Goal: Information Seeking & Learning: Learn about a topic

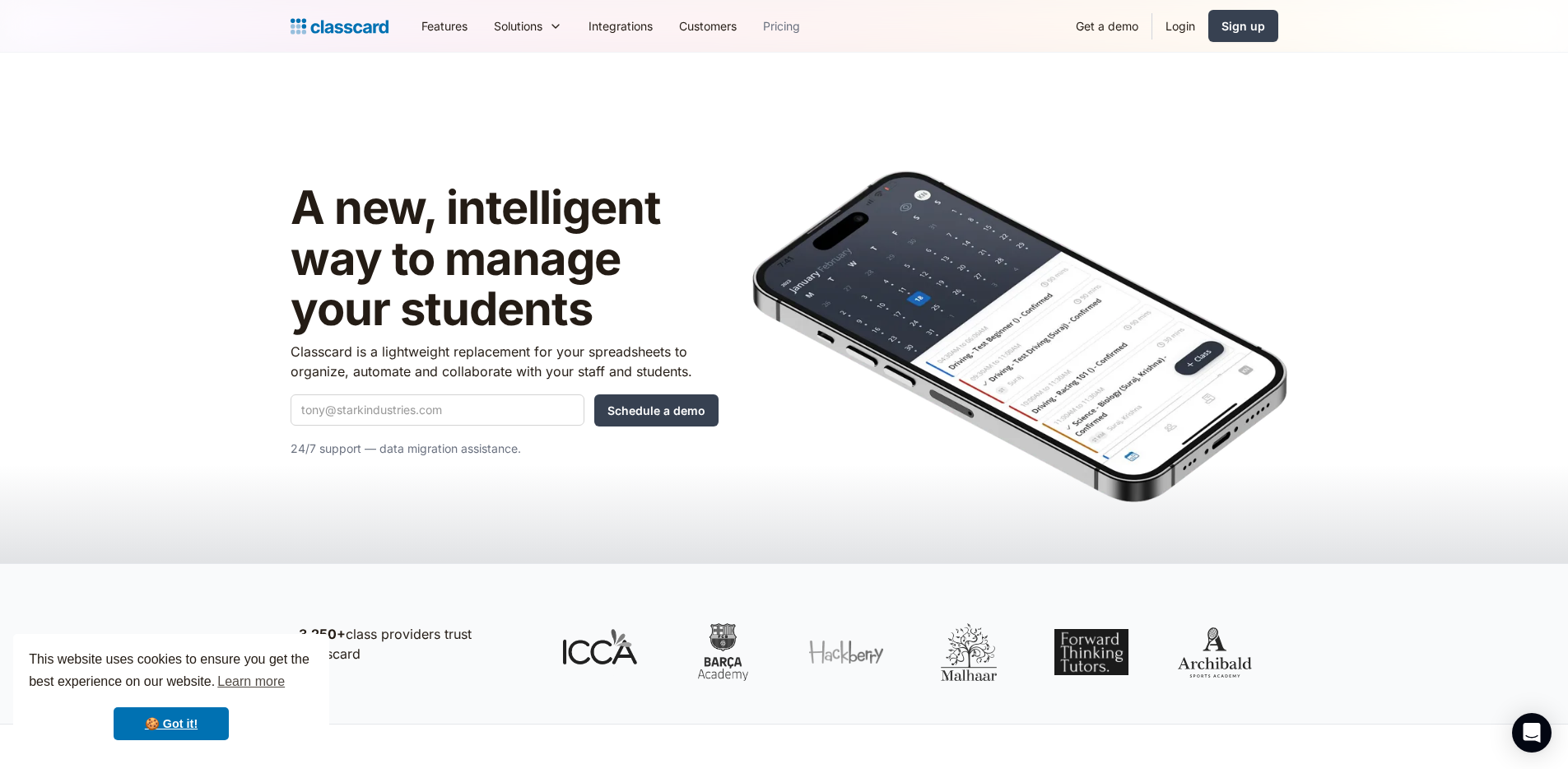
click at [796, 24] on link "Pricing" at bounding box center [782, 26] width 63 height 37
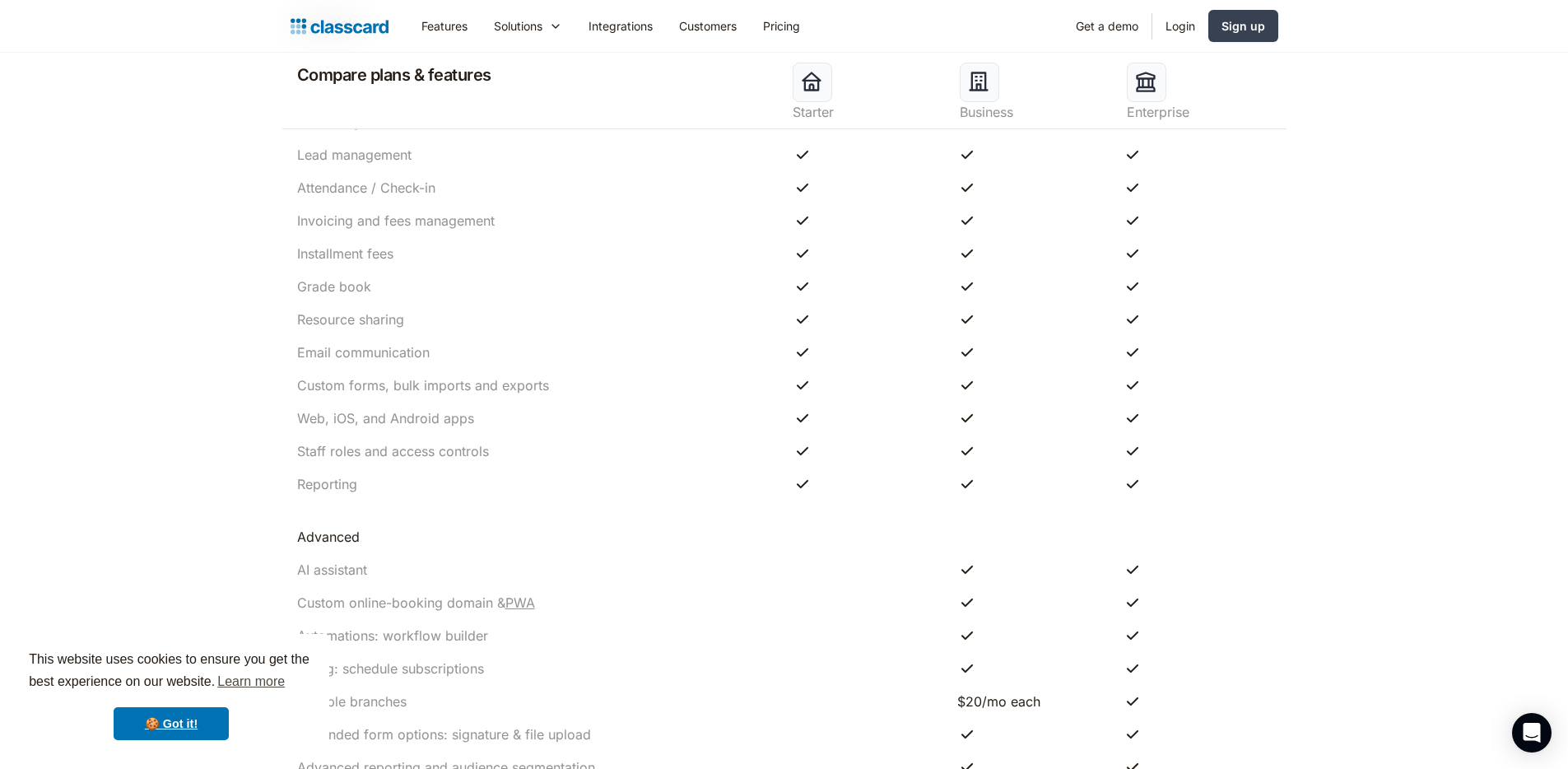
scroll to position [1300, 0]
click at [711, 26] on link "Customers" at bounding box center [707, 26] width 84 height 37
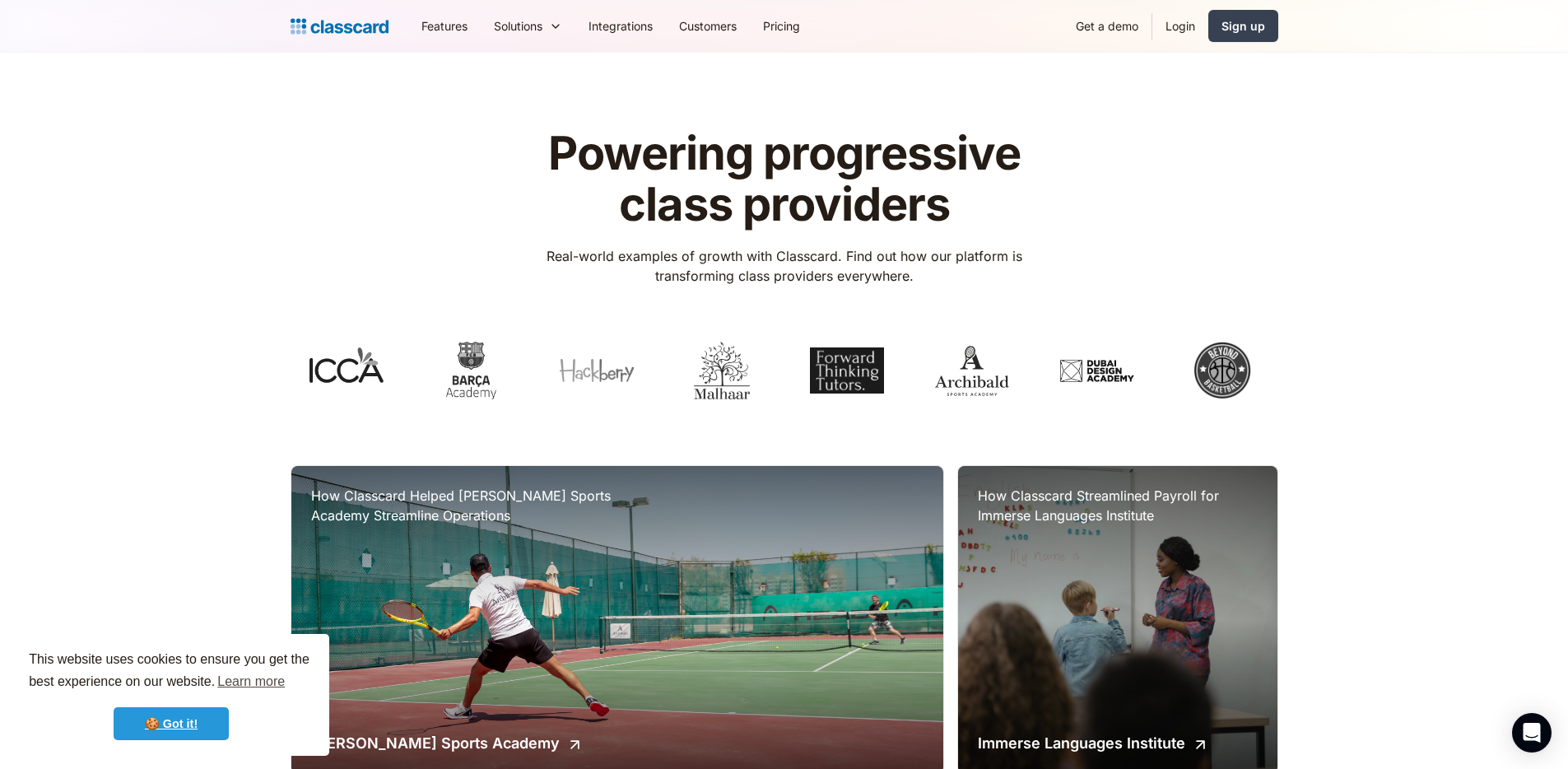
click at [174, 720] on link "🍪 Got it!" at bounding box center [171, 723] width 115 height 33
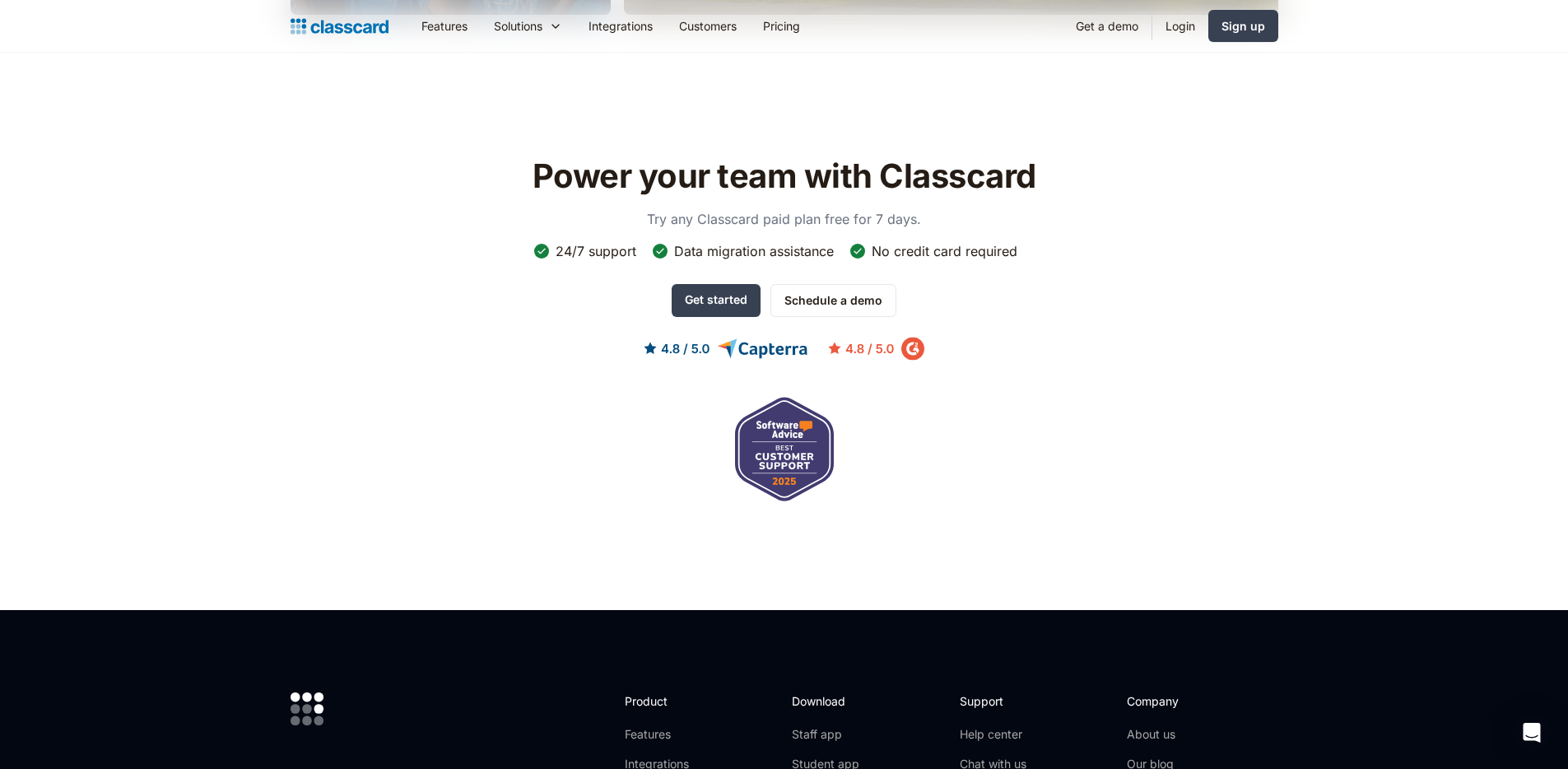
scroll to position [2492, 0]
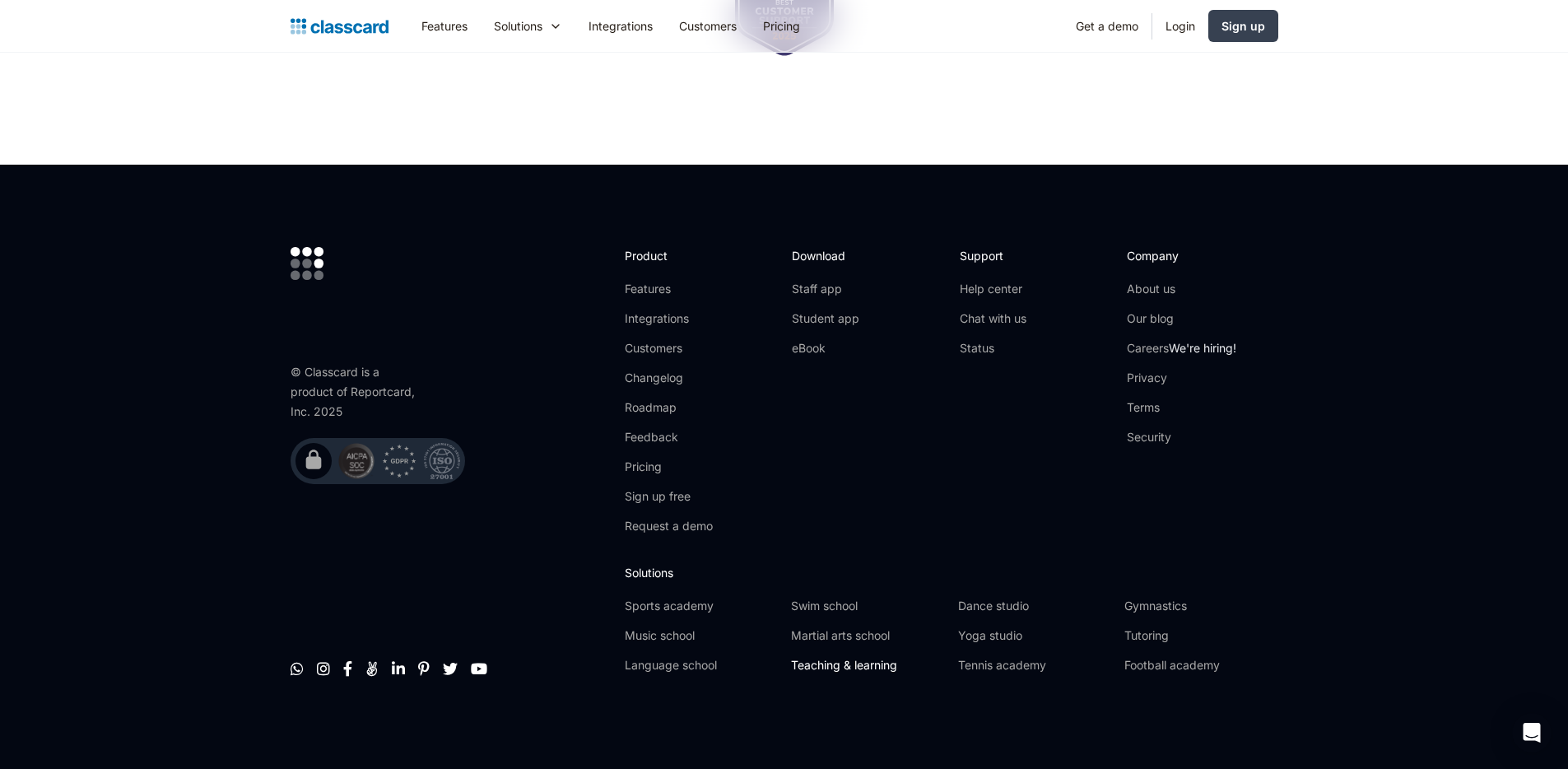
click at [865, 662] on link "Teaching & learning" at bounding box center [867, 665] width 153 height 17
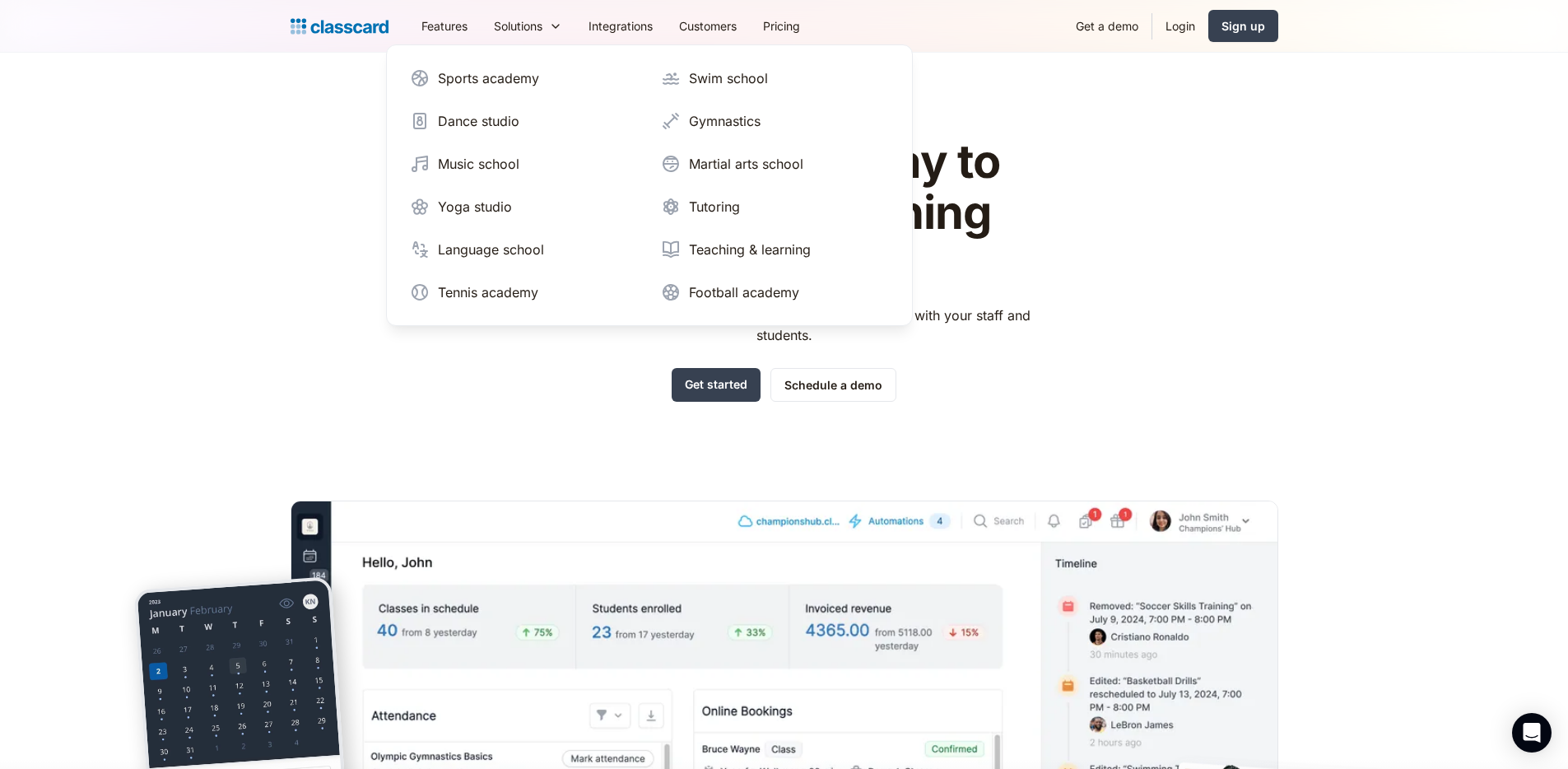
click at [704, 270] on div "Sports academy Swim school Dance studio Gymnastics Music school Martial arts sc…" at bounding box center [649, 185] width 492 height 247
click at [703, 259] on div "Teaching & learning" at bounding box center [749, 249] width 121 height 19
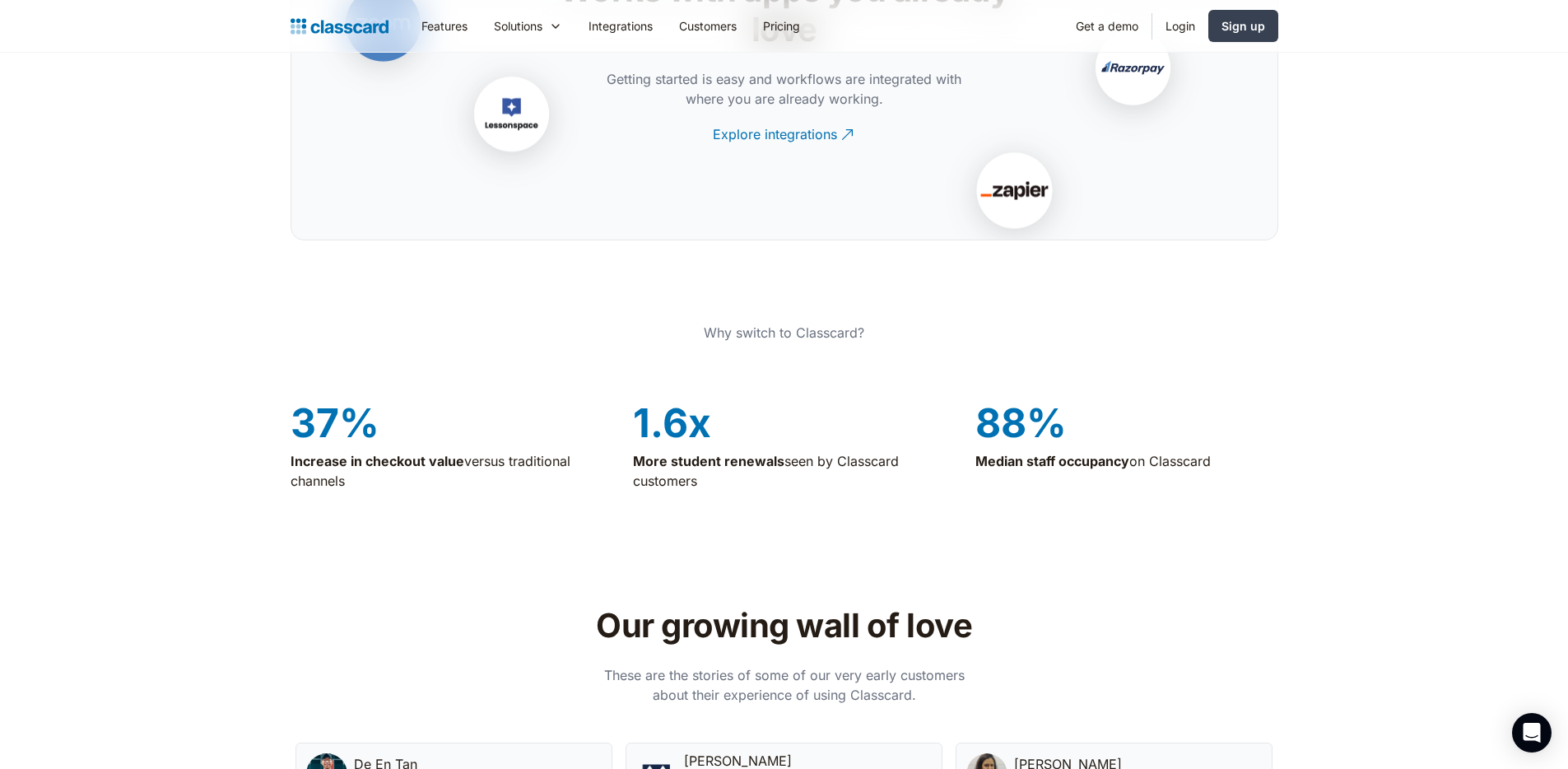
scroll to position [3418, 0]
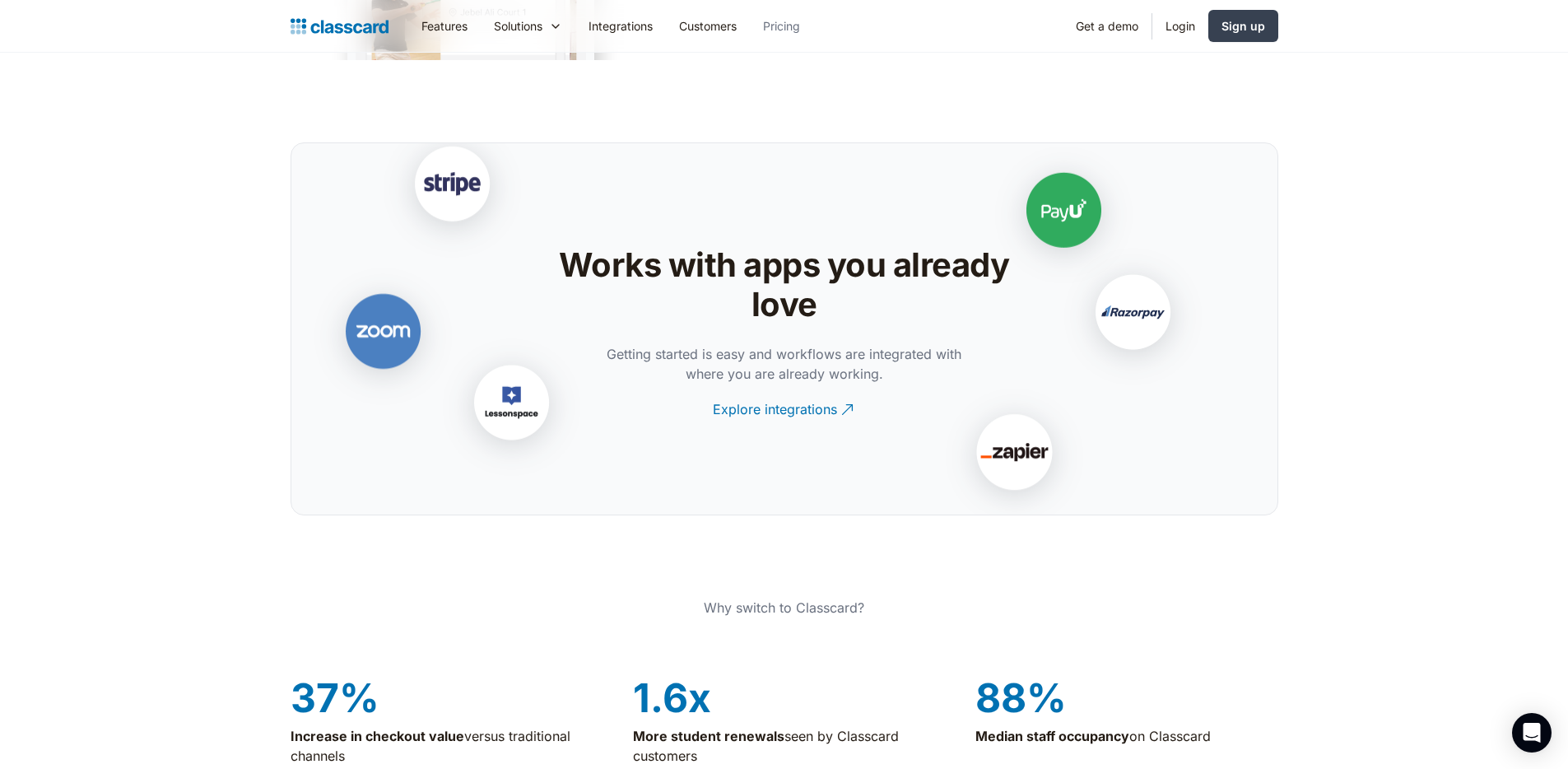
click at [779, 21] on link "Pricing" at bounding box center [782, 26] width 63 height 37
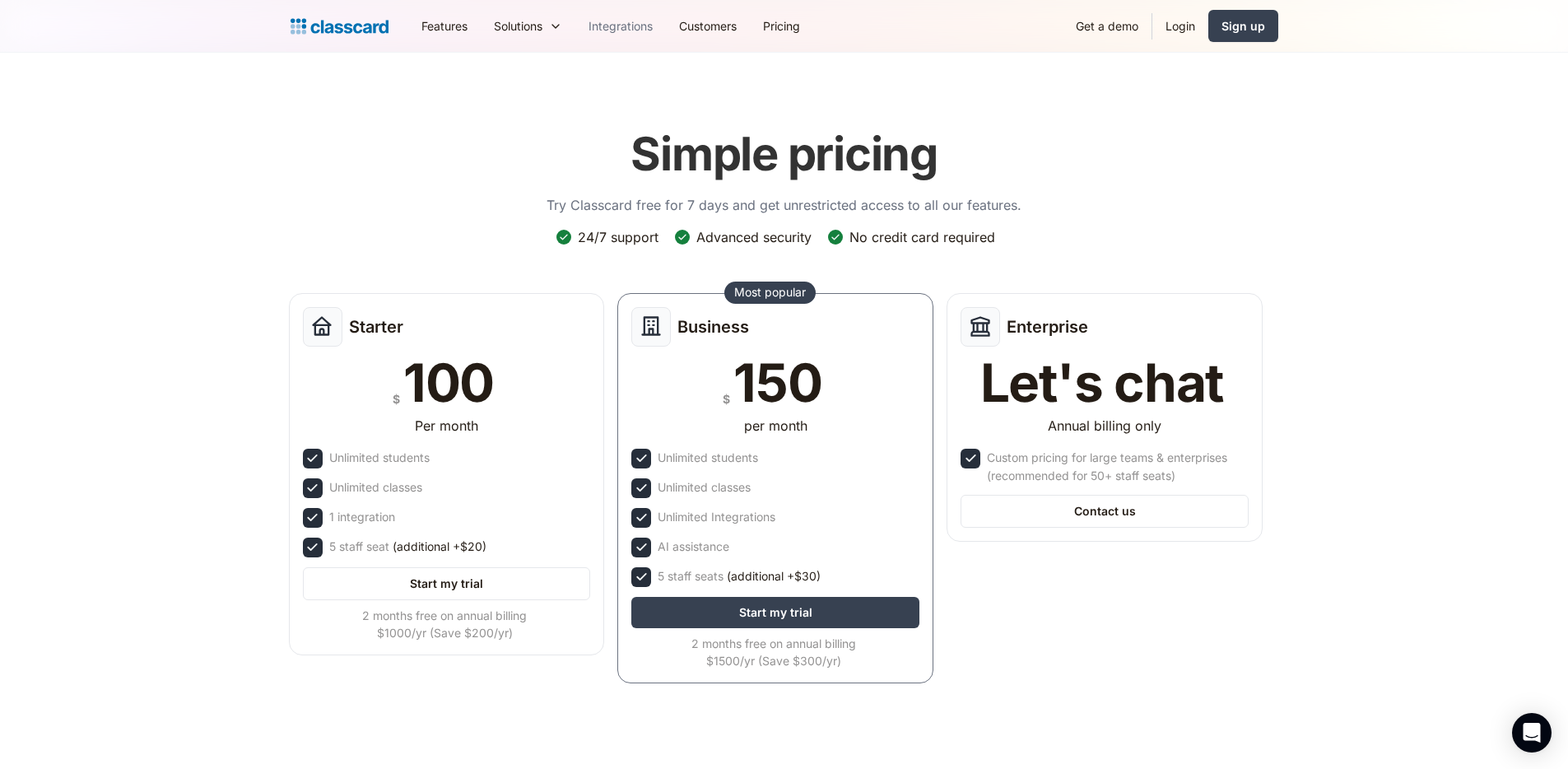
click at [642, 33] on link "Integrations" at bounding box center [620, 26] width 91 height 37
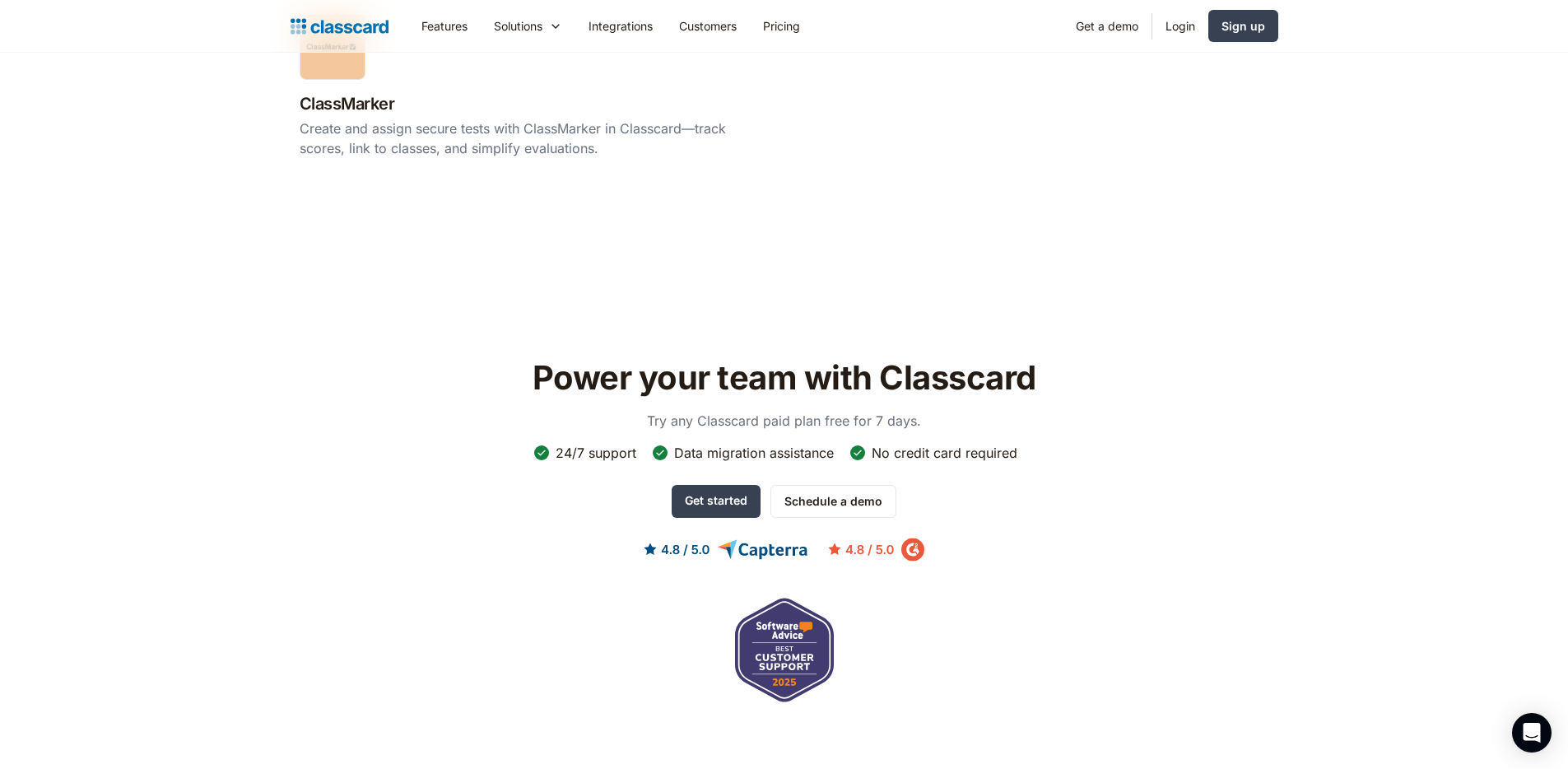
scroll to position [3325, 0]
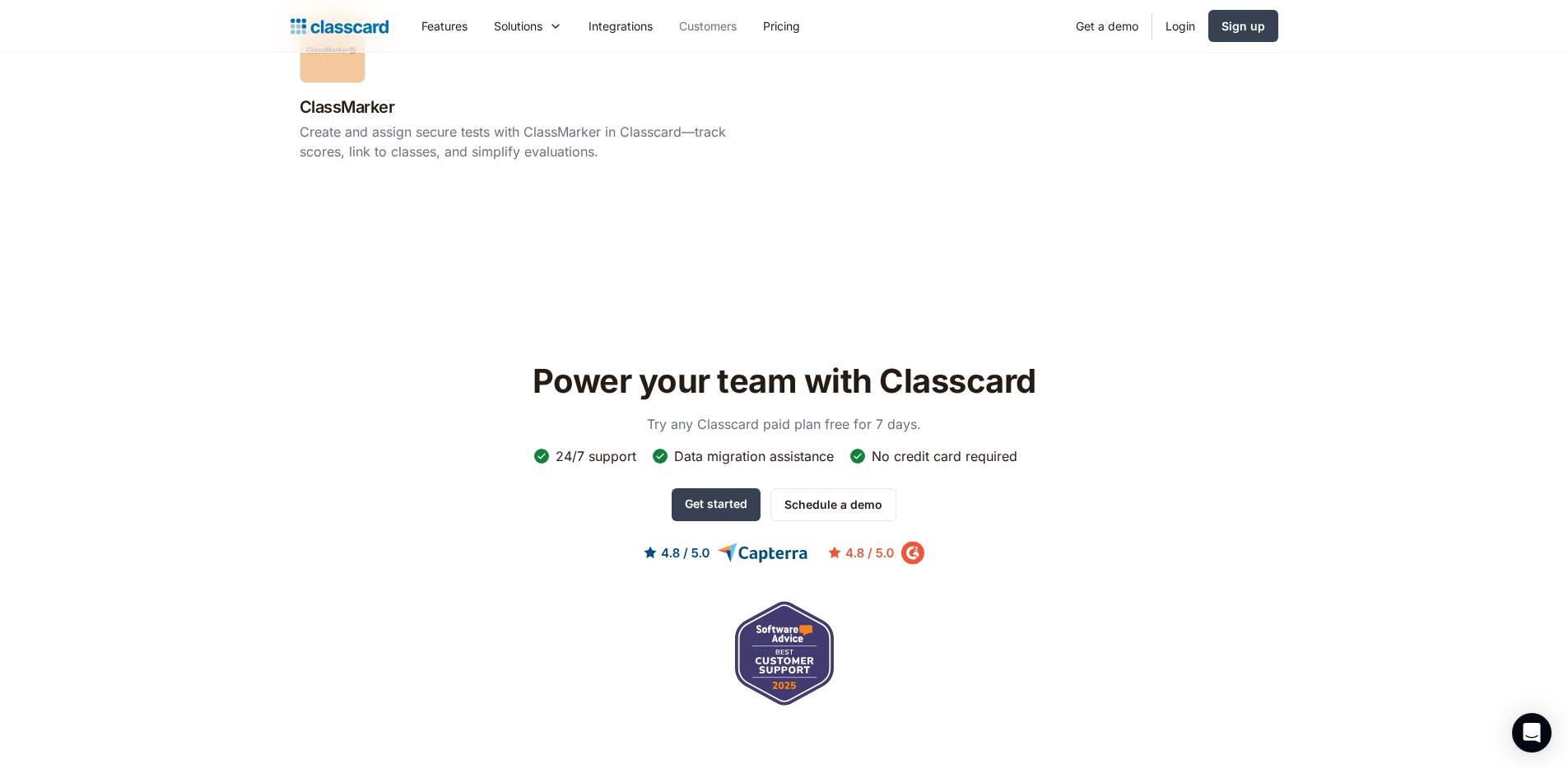
click at [723, 38] on link "Customers" at bounding box center [707, 26] width 84 height 37
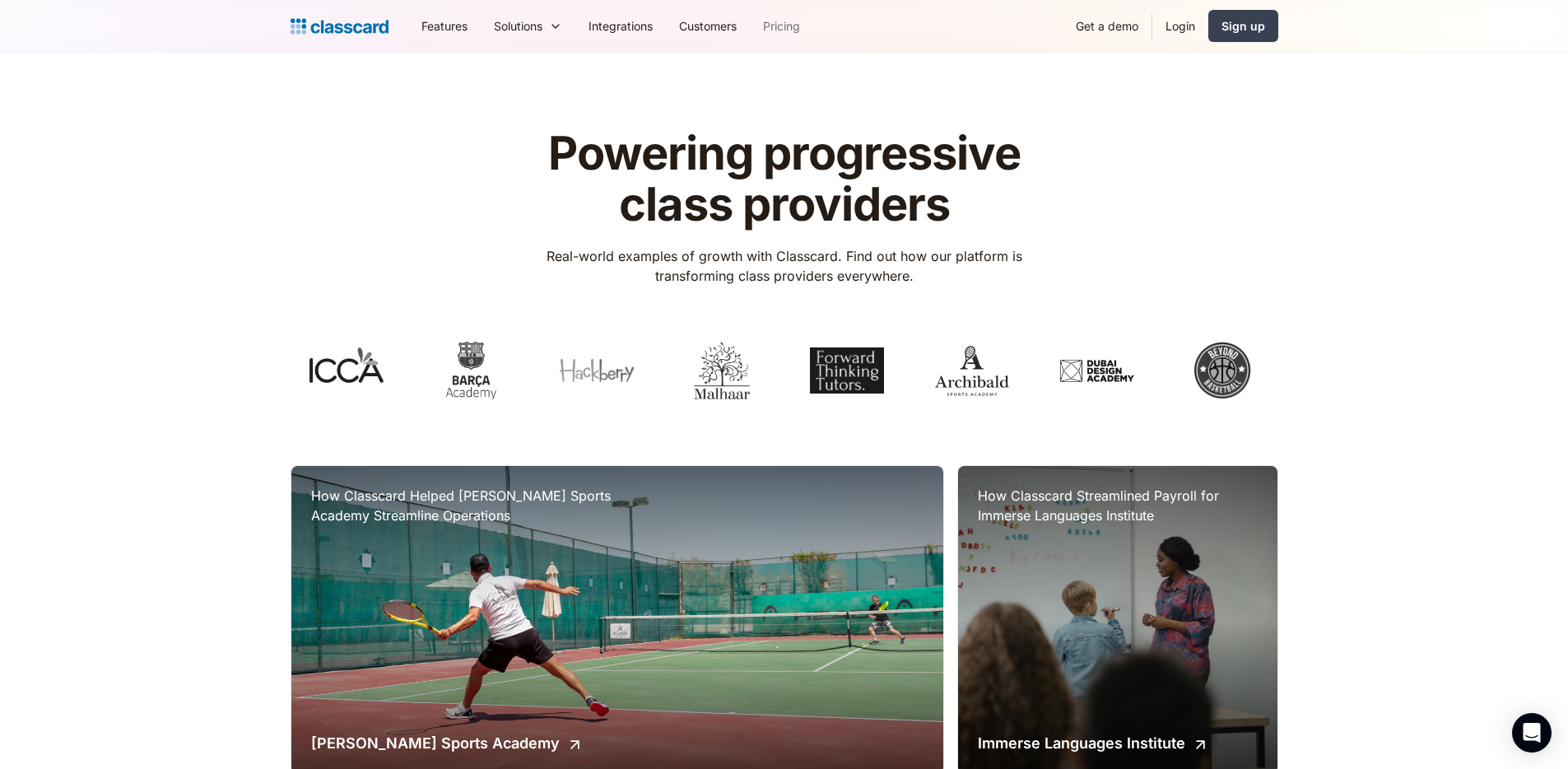
click at [775, 25] on link "Pricing" at bounding box center [782, 26] width 63 height 37
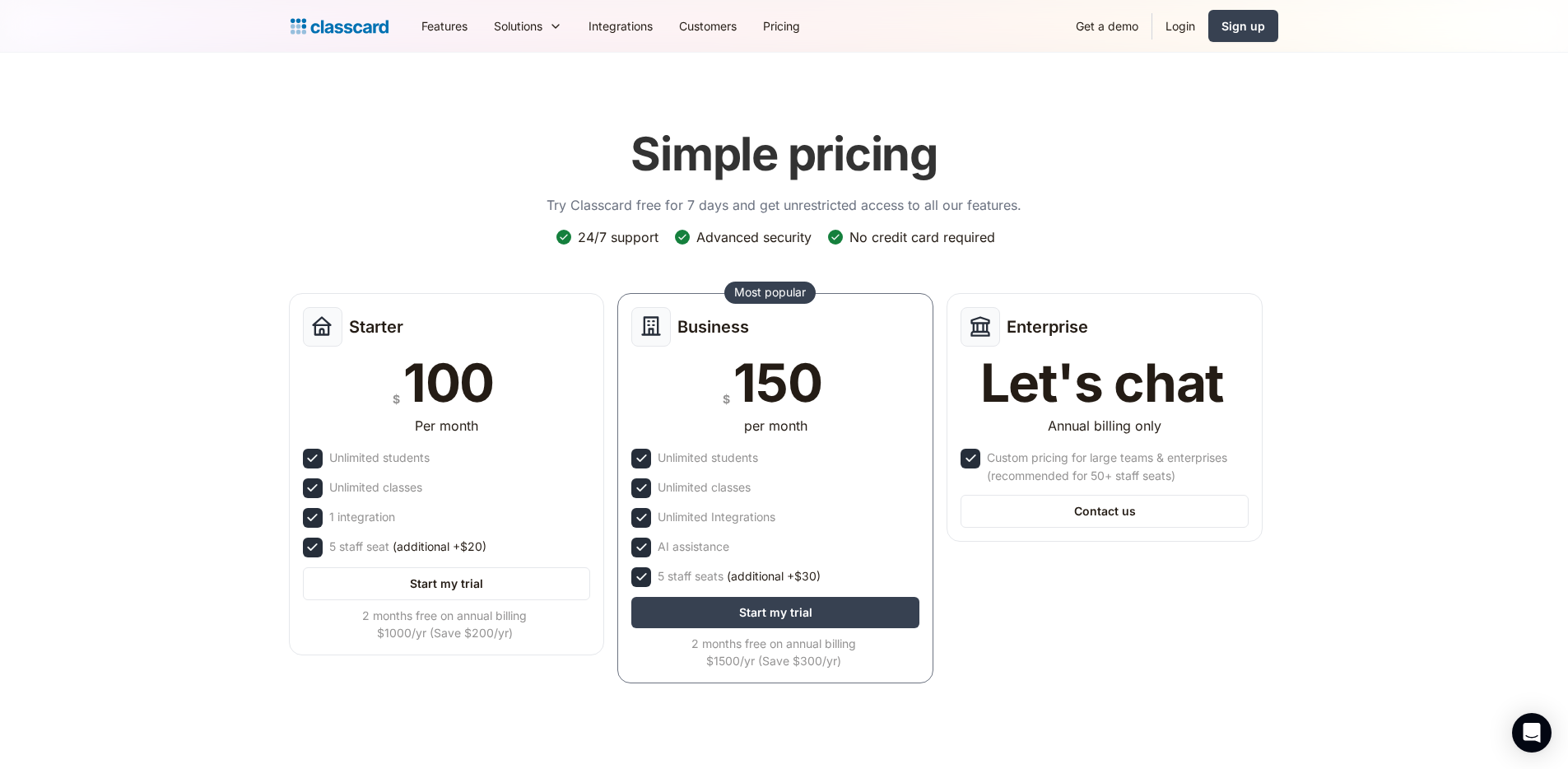
click at [774, 240] on div "Advanced security" at bounding box center [754, 237] width 115 height 18
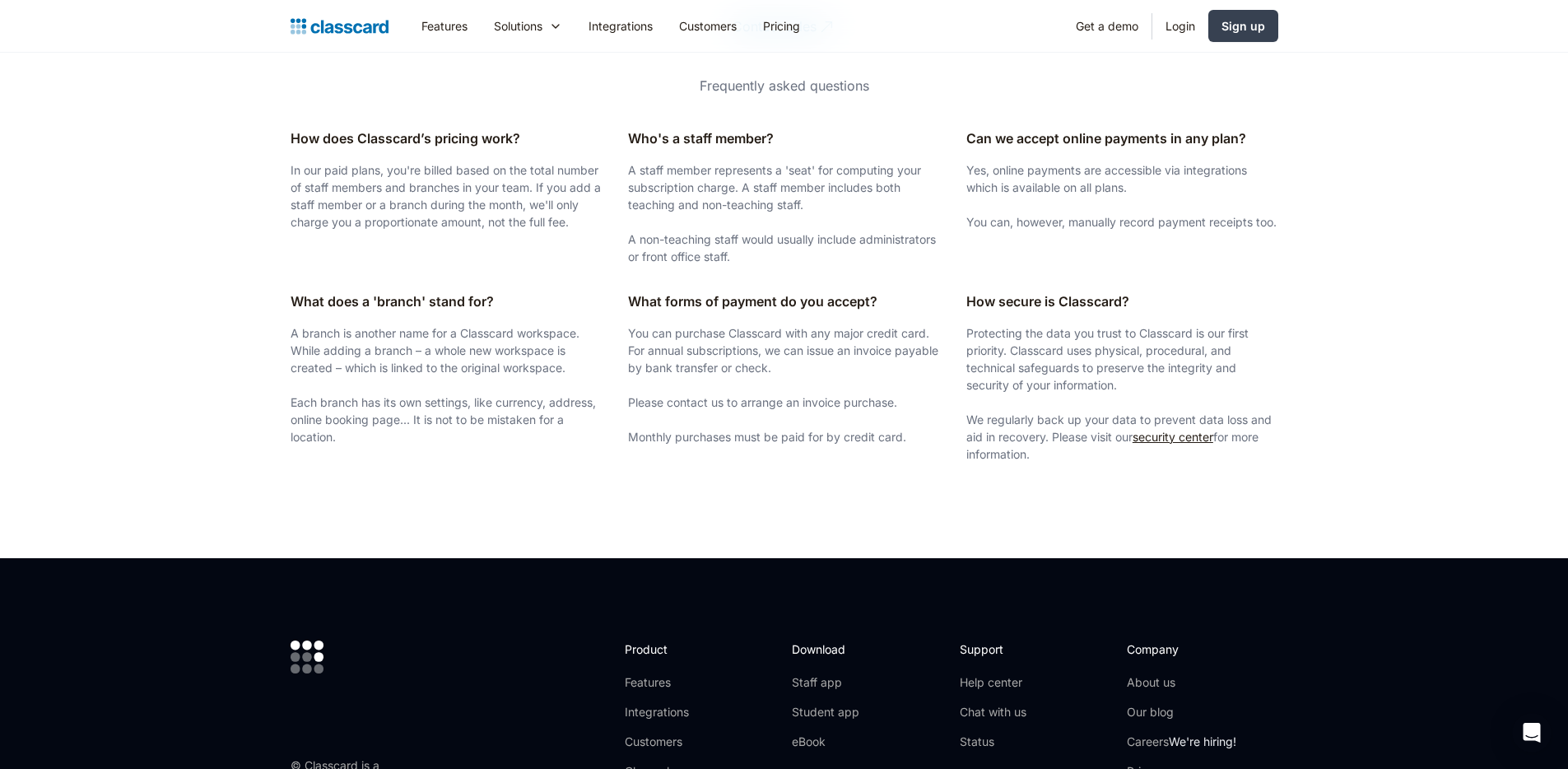
click at [1165, 441] on link "security center" at bounding box center [1173, 437] width 81 height 14
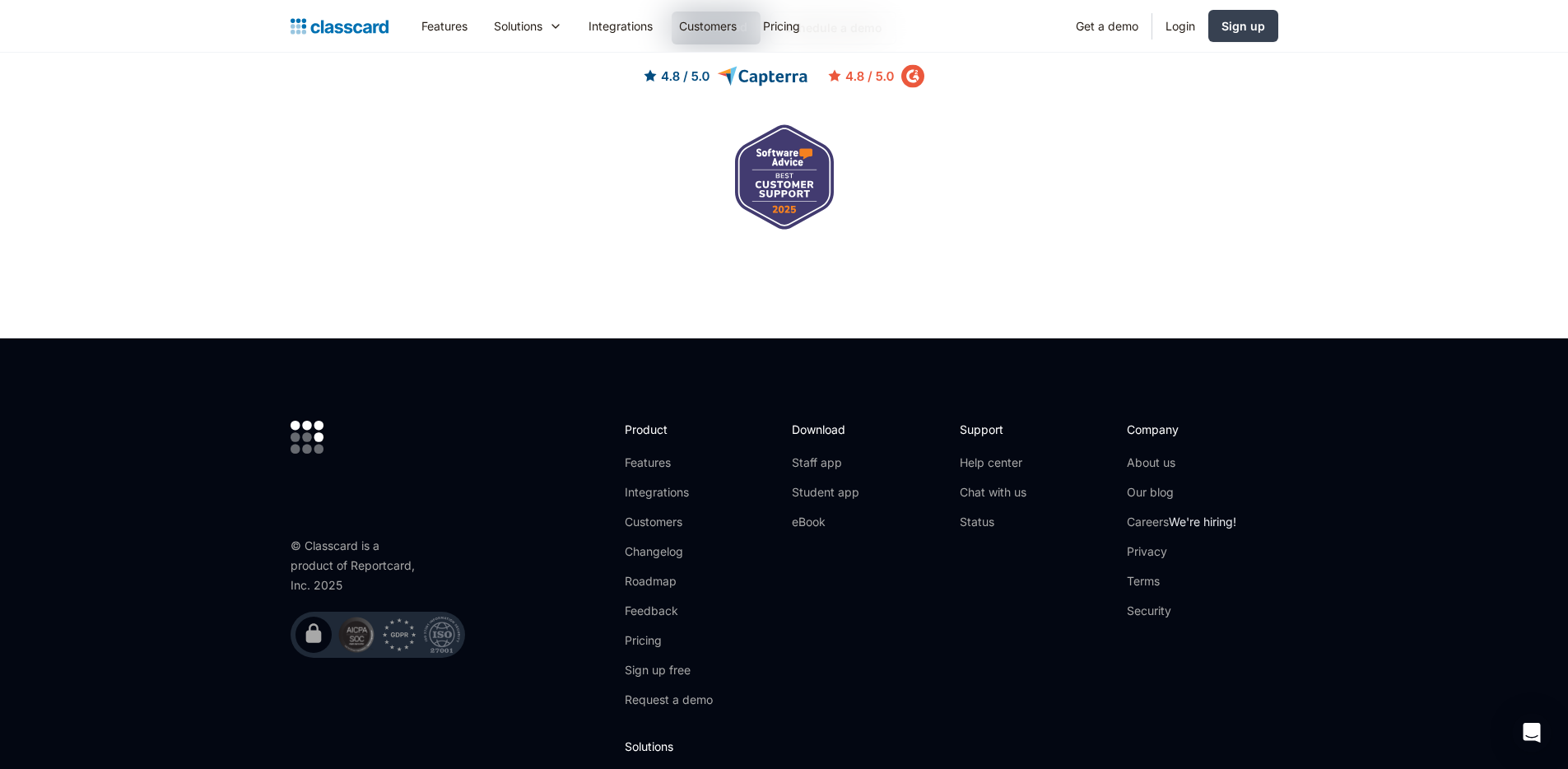
scroll to position [2354, 0]
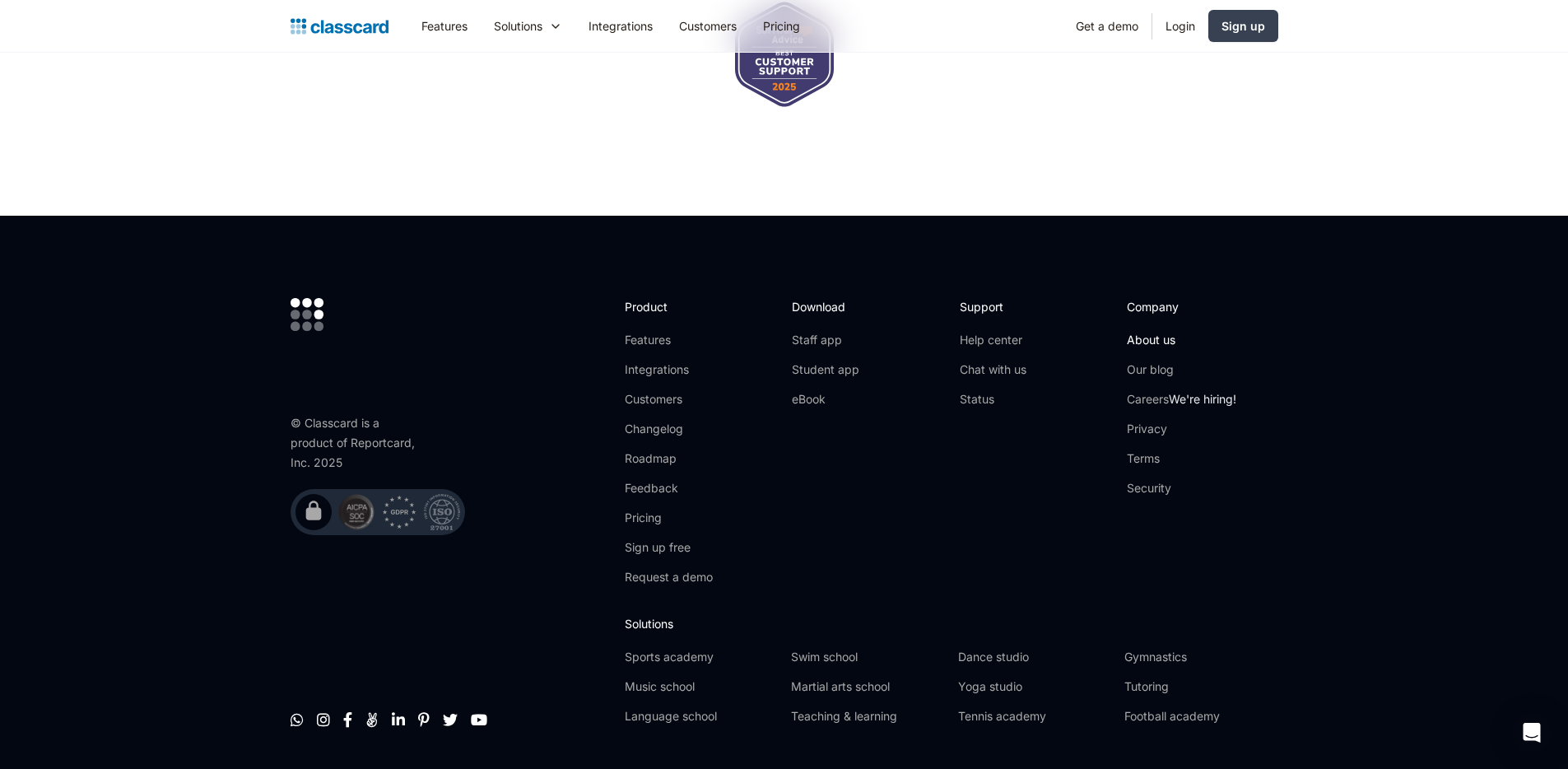
click at [1146, 332] on link "About us" at bounding box center [1182, 340] width 109 height 17
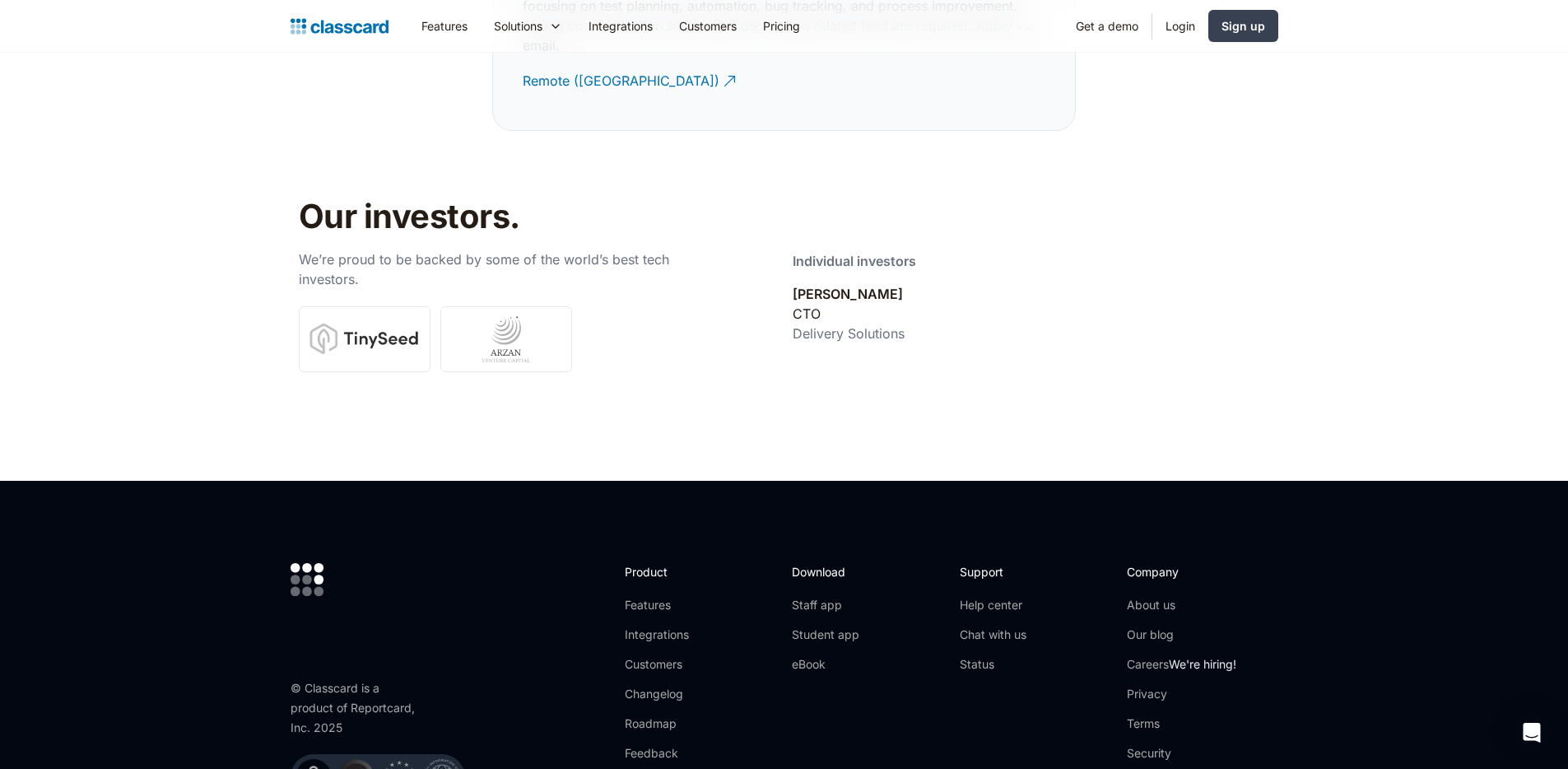
scroll to position [5542, 0]
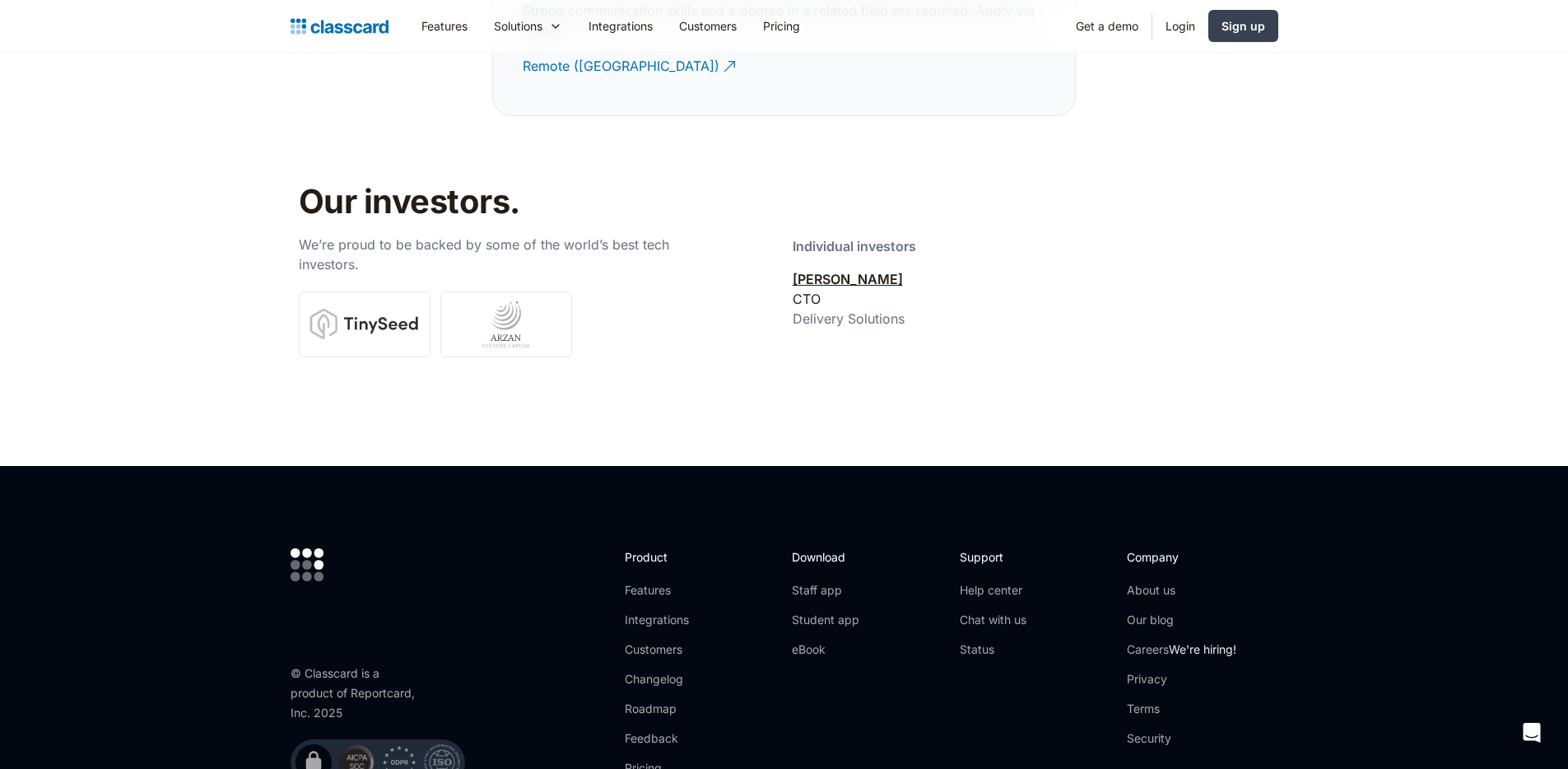
click at [831, 271] on link "[PERSON_NAME]" at bounding box center [847, 279] width 110 height 17
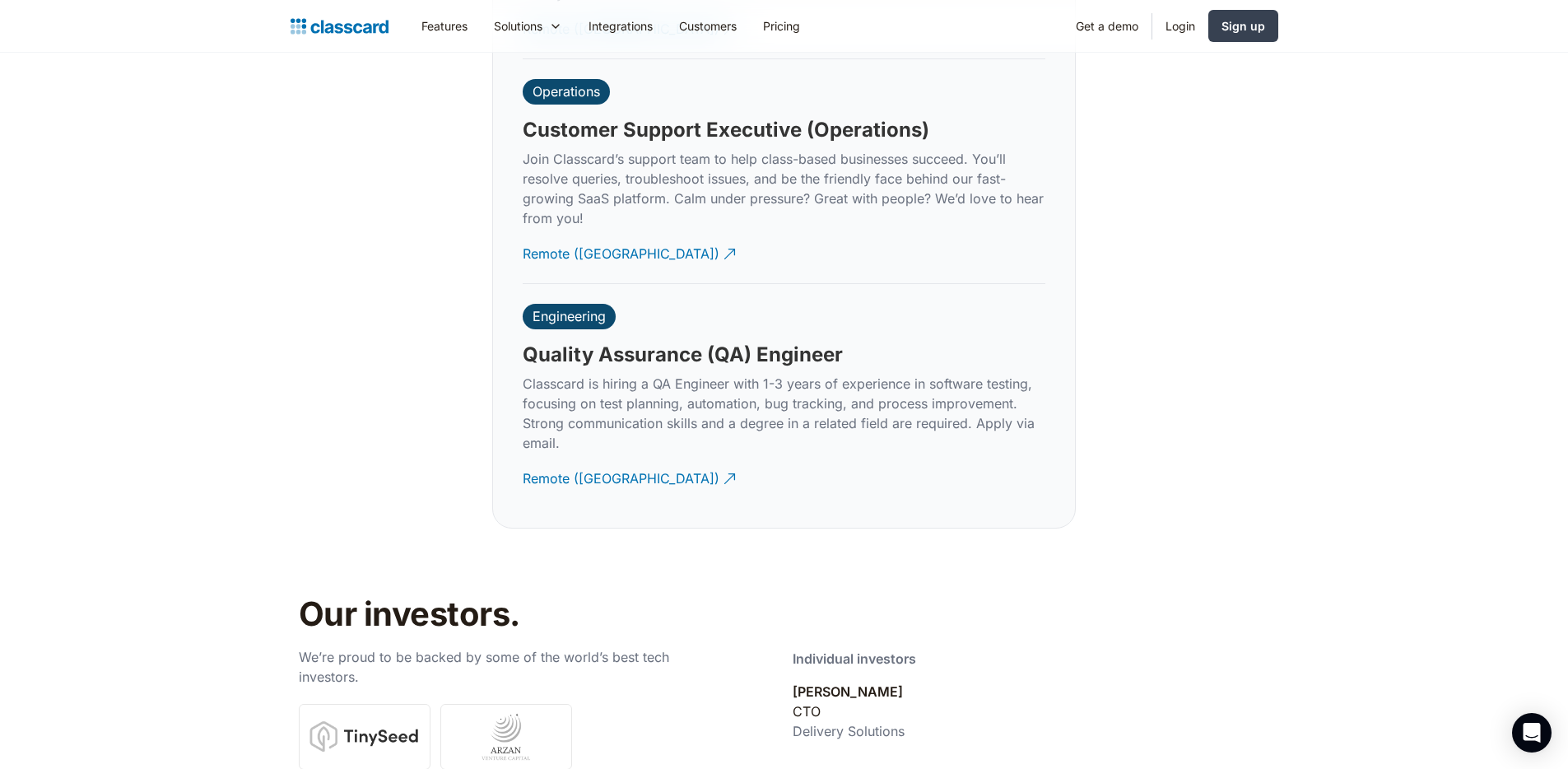
scroll to position [5101, 0]
